Goal: Task Accomplishment & Management: Manage account settings

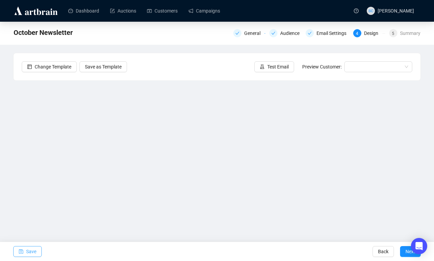
click at [23, 249] on icon "save" at bounding box center [21, 251] width 5 height 5
click at [29, 258] on span "Save" at bounding box center [31, 251] width 10 height 19
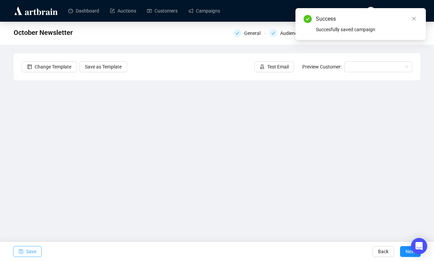
click at [38, 254] on button "Save" at bounding box center [27, 251] width 29 height 11
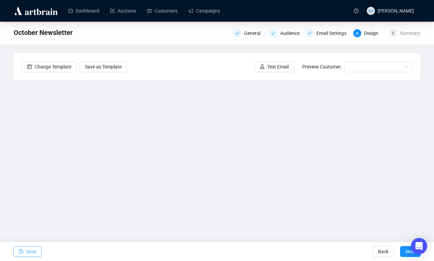
click at [29, 254] on span "Save" at bounding box center [31, 251] width 10 height 19
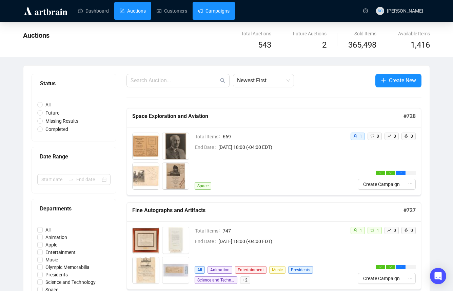
click at [218, 12] on link "Campaigns" at bounding box center [214, 11] width 32 height 18
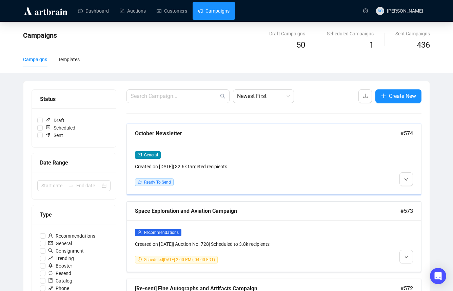
click at [329, 163] on div "Created on [DATE] | 32.6k targeted recipients" at bounding box center [239, 166] width 208 height 7
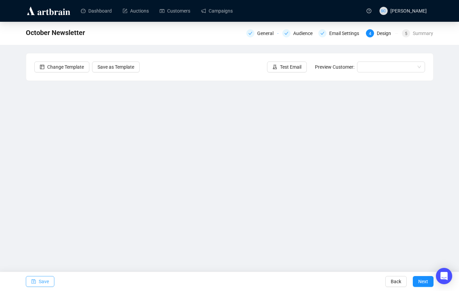
click at [34, 283] on span "button" at bounding box center [33, 281] width 5 height 19
click at [275, 69] on button "Test Email" at bounding box center [287, 66] width 40 height 11
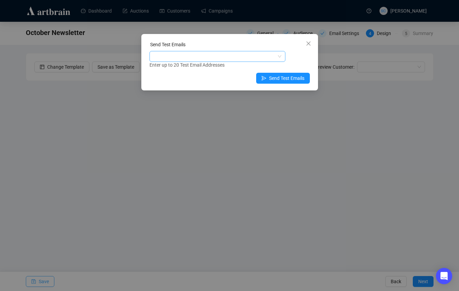
click at [239, 60] on div at bounding box center [214, 57] width 126 height 10
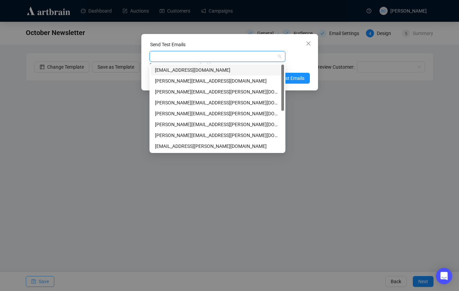
type input "s"
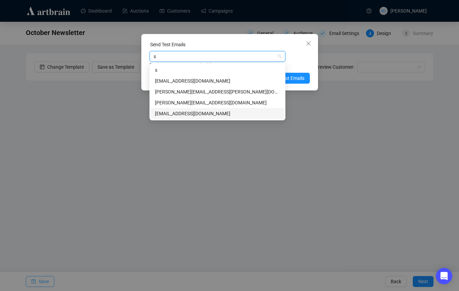
click at [212, 112] on div "[EMAIL_ADDRESS][DOMAIN_NAME]" at bounding box center [217, 113] width 125 height 7
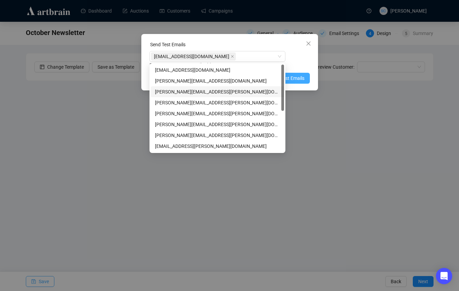
click at [306, 77] on button "Send Test Emails" at bounding box center [283, 78] width 54 height 11
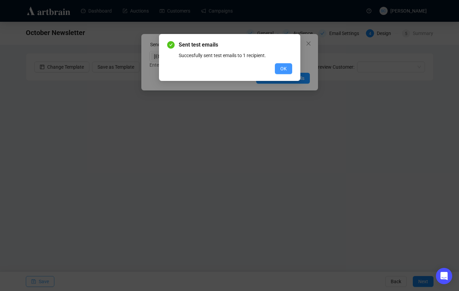
click at [285, 68] on span "OK" at bounding box center [283, 68] width 6 height 7
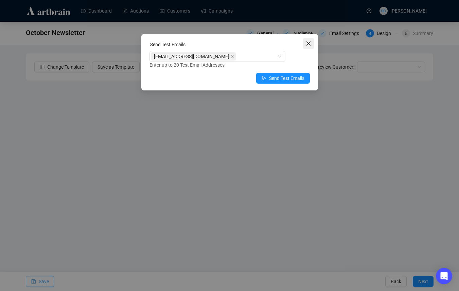
click at [309, 42] on icon "close" at bounding box center [308, 43] width 4 height 4
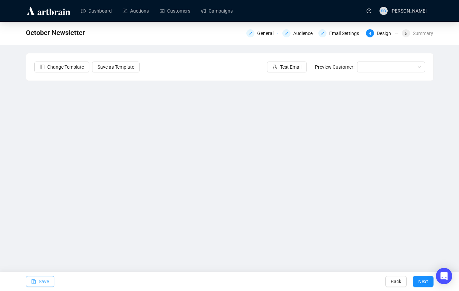
click at [45, 280] on span "Save" at bounding box center [44, 281] width 10 height 19
